Goal: Information Seeking & Learning: Find specific fact

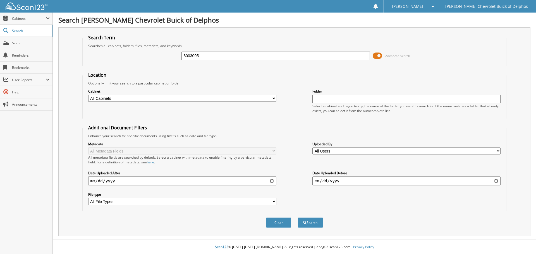
type input "8003095"
click at [298, 218] on button "Search" at bounding box center [310, 223] width 25 height 10
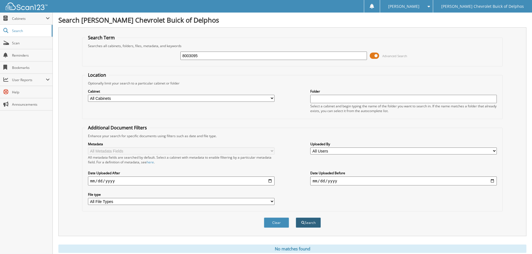
click at [315, 224] on button "Search" at bounding box center [308, 223] width 25 height 10
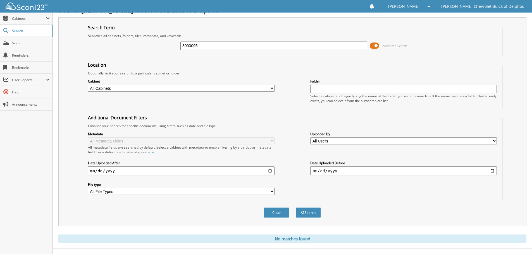
scroll to position [19, 0]
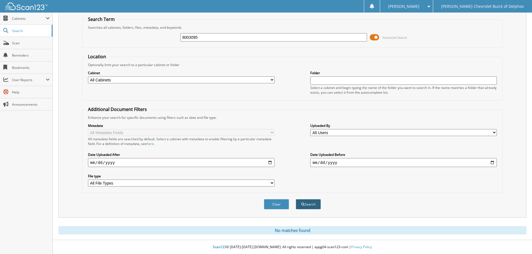
click at [312, 203] on button "Search" at bounding box center [308, 204] width 25 height 10
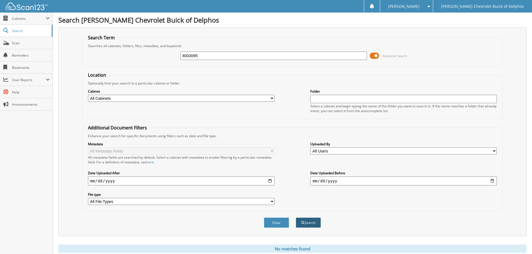
click at [306, 223] on button "Search" at bounding box center [308, 223] width 25 height 10
click at [302, 224] on span "submit" at bounding box center [302, 222] width 3 height 3
click at [305, 221] on button "Search" at bounding box center [308, 223] width 25 height 10
click at [302, 224] on span "submit" at bounding box center [302, 222] width 3 height 3
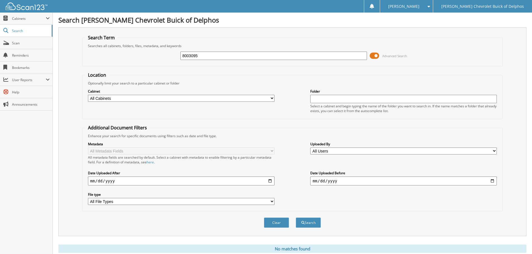
click at [302, 224] on span "submit" at bounding box center [302, 222] width 3 height 3
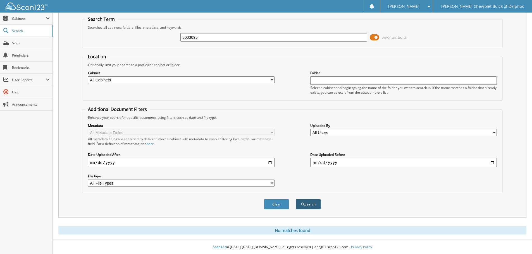
click at [310, 207] on button "Search" at bounding box center [308, 204] width 25 height 10
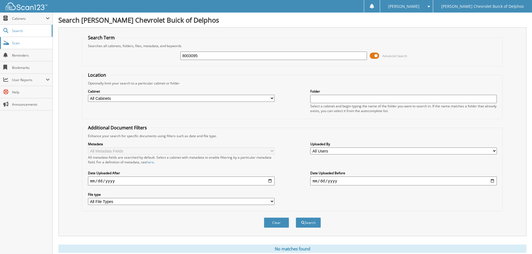
click at [27, 43] on span "Scan" at bounding box center [31, 43] width 38 height 5
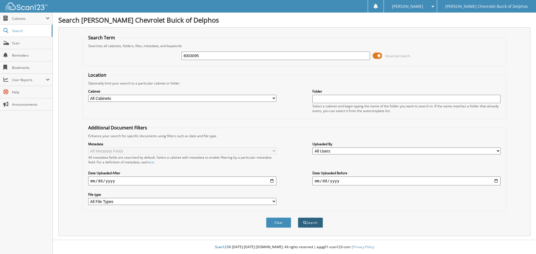
type input "8003095"
click at [299, 222] on button "Search" at bounding box center [310, 223] width 25 height 10
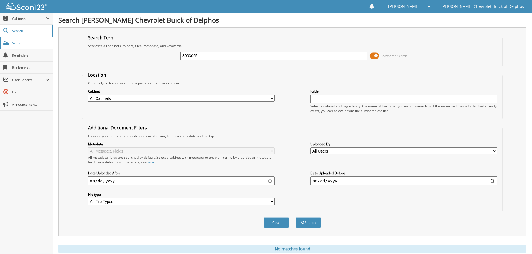
click at [21, 44] on span "Scan" at bounding box center [31, 43] width 38 height 5
